Goal: Task Accomplishment & Management: Use online tool/utility

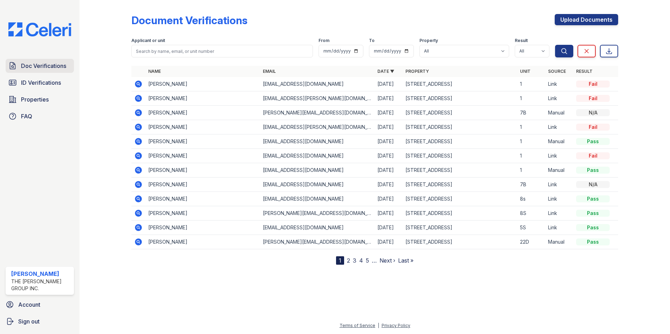
click at [32, 65] on span "Doc Verifications" at bounding box center [43, 66] width 45 height 8
click at [365, 114] on td "priscilla@brooklyngroup.com" at bounding box center [317, 113] width 115 height 14
click at [136, 114] on icon at bounding box center [138, 112] width 7 height 7
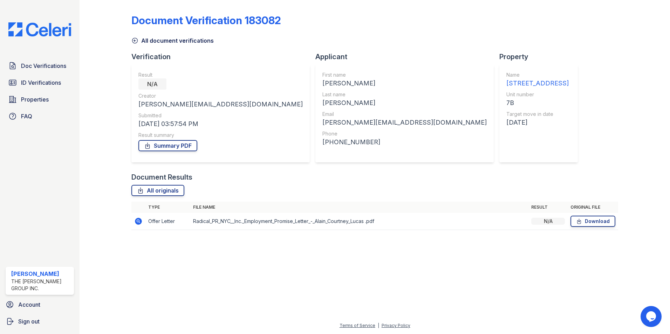
click at [137, 225] on icon at bounding box center [138, 221] width 8 height 8
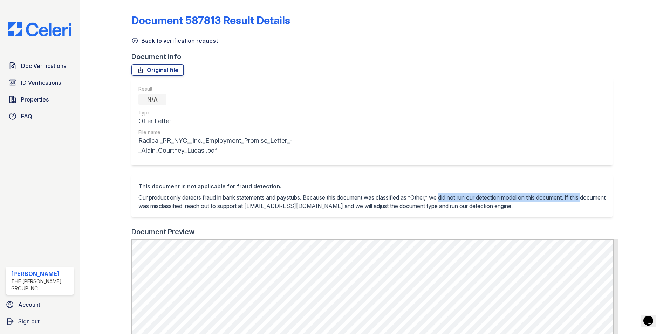
drag, startPoint x: 449, startPoint y: 198, endPoint x: 600, endPoint y: 197, distance: 150.8
click at [600, 197] on p "Our product only detects fraud in bank statements and paystubs. Because this do…" at bounding box center [371, 202] width 467 height 17
drag, startPoint x: 278, startPoint y: 207, endPoint x: 338, endPoint y: 208, distance: 60.0
click at [338, 208] on p "Our product only detects fraud in bank statements and paystubs. Because this do…" at bounding box center [371, 202] width 467 height 17
copy p "support@getceleri.com"
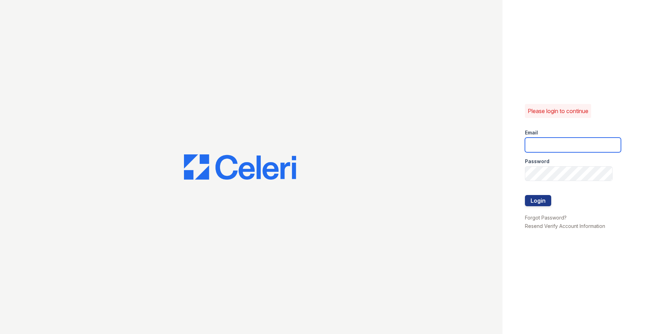
click at [532, 142] on input "email" at bounding box center [573, 145] width 96 height 15
type input "mimi@jaygroupny.com"
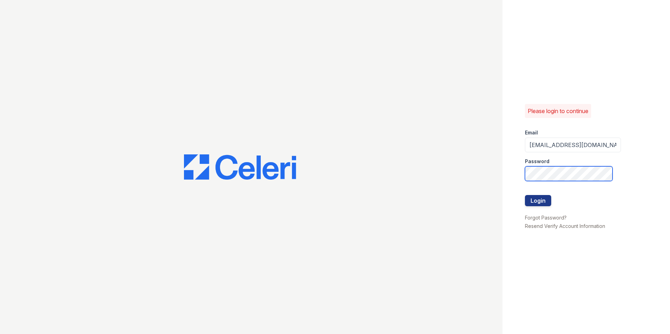
click at [525, 195] on button "Login" at bounding box center [538, 200] width 26 height 11
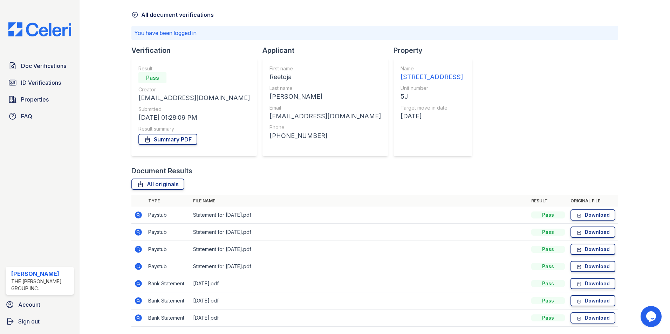
scroll to position [49, 0]
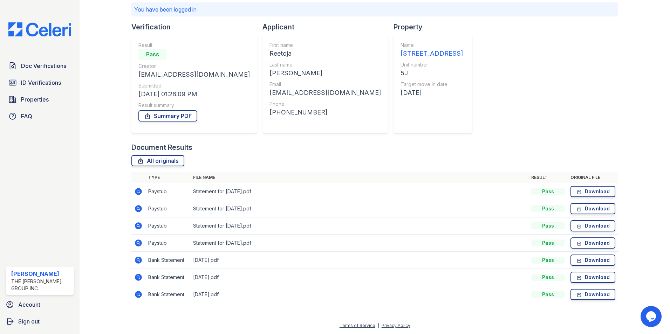
click at [137, 261] on icon at bounding box center [138, 260] width 7 height 7
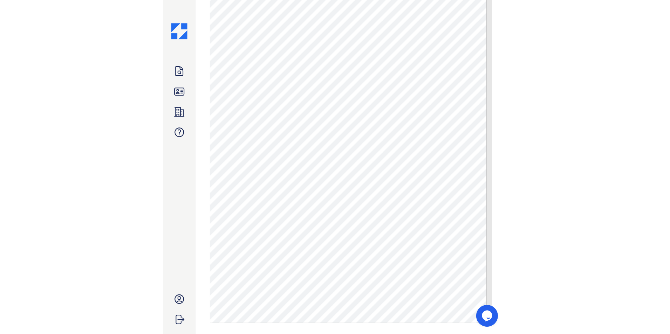
scroll to position [384, 0]
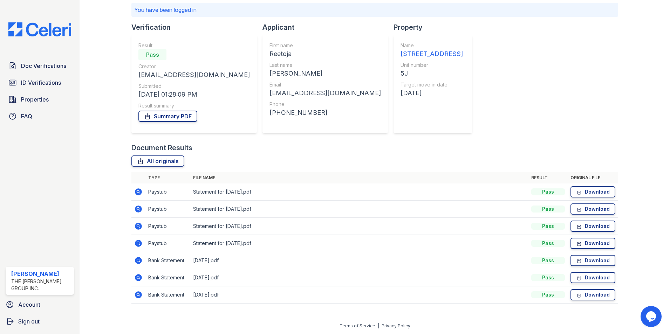
scroll to position [49, 0]
click at [137, 193] on icon at bounding box center [138, 191] width 7 height 7
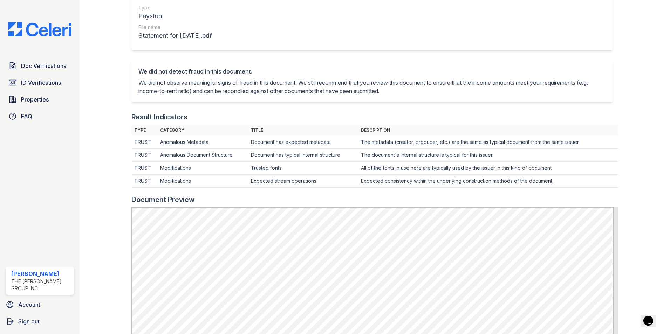
scroll to position [175, 0]
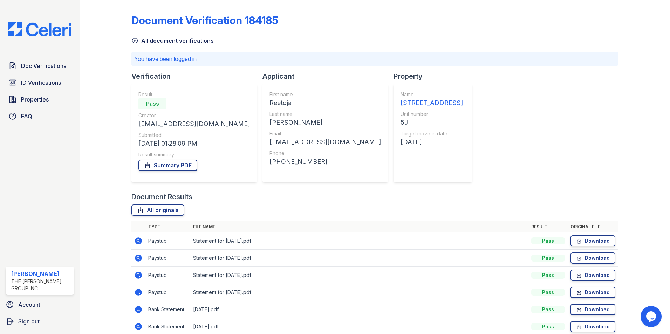
click at [137, 277] on icon at bounding box center [138, 275] width 7 height 7
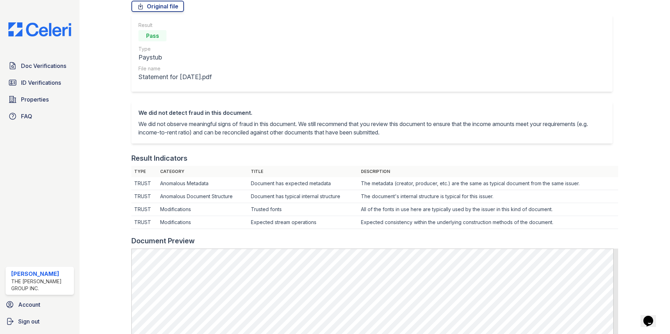
scroll to position [140, 0]
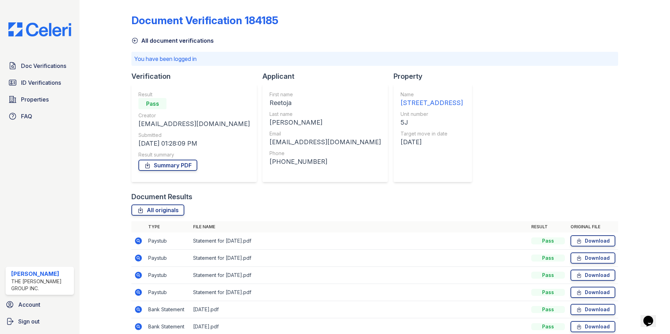
click at [139, 259] on icon at bounding box center [138, 258] width 7 height 7
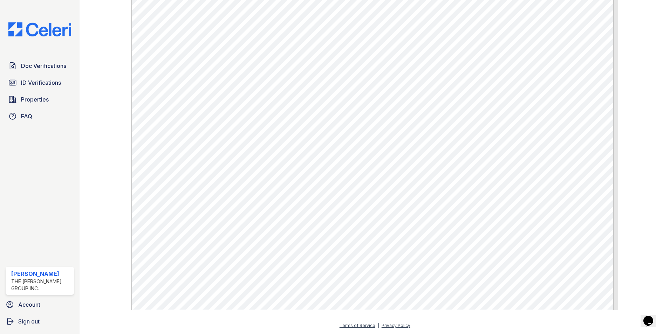
scroll to position [196, 0]
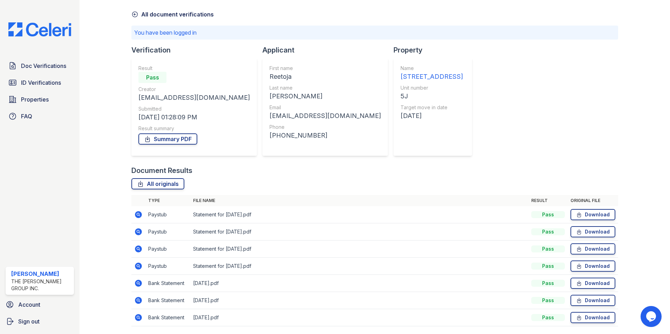
scroll to position [49, 0]
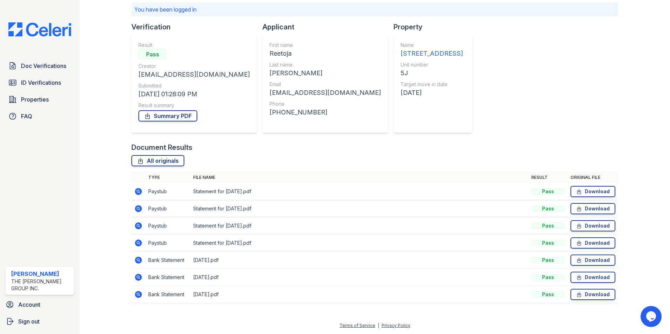
click at [141, 243] on icon at bounding box center [138, 243] width 7 height 7
